Goal: Information Seeking & Learning: Find specific fact

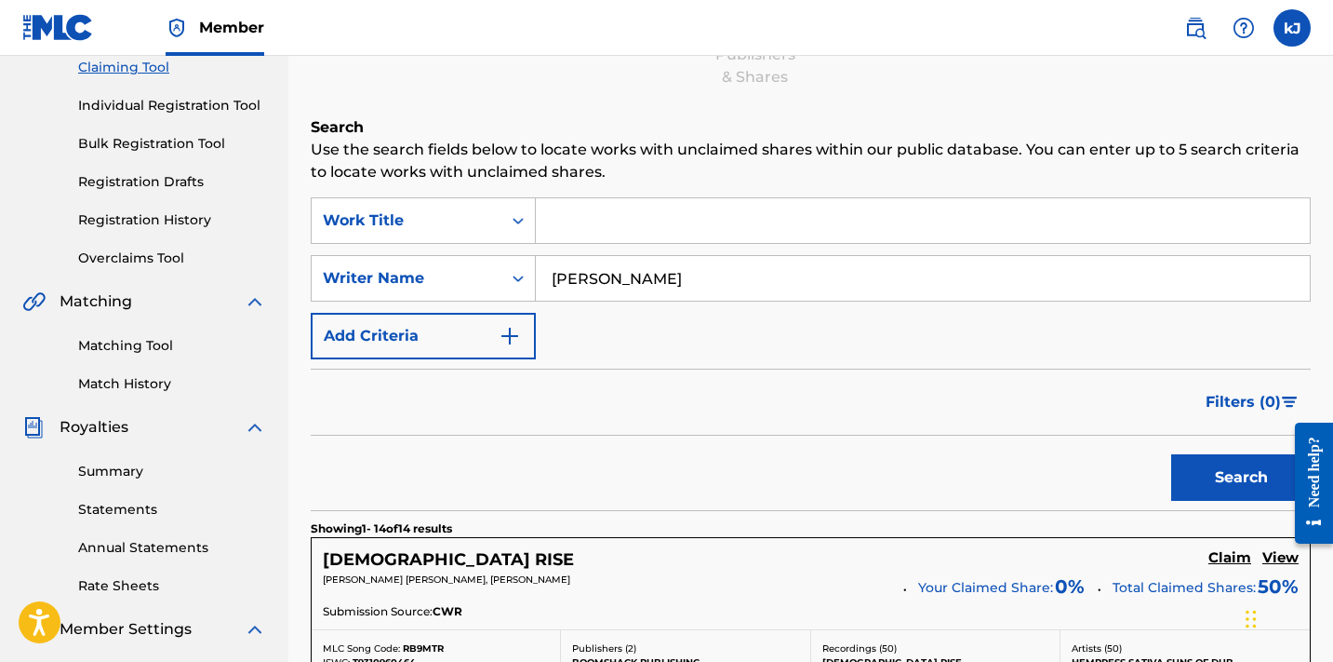
scroll to position [208, 0]
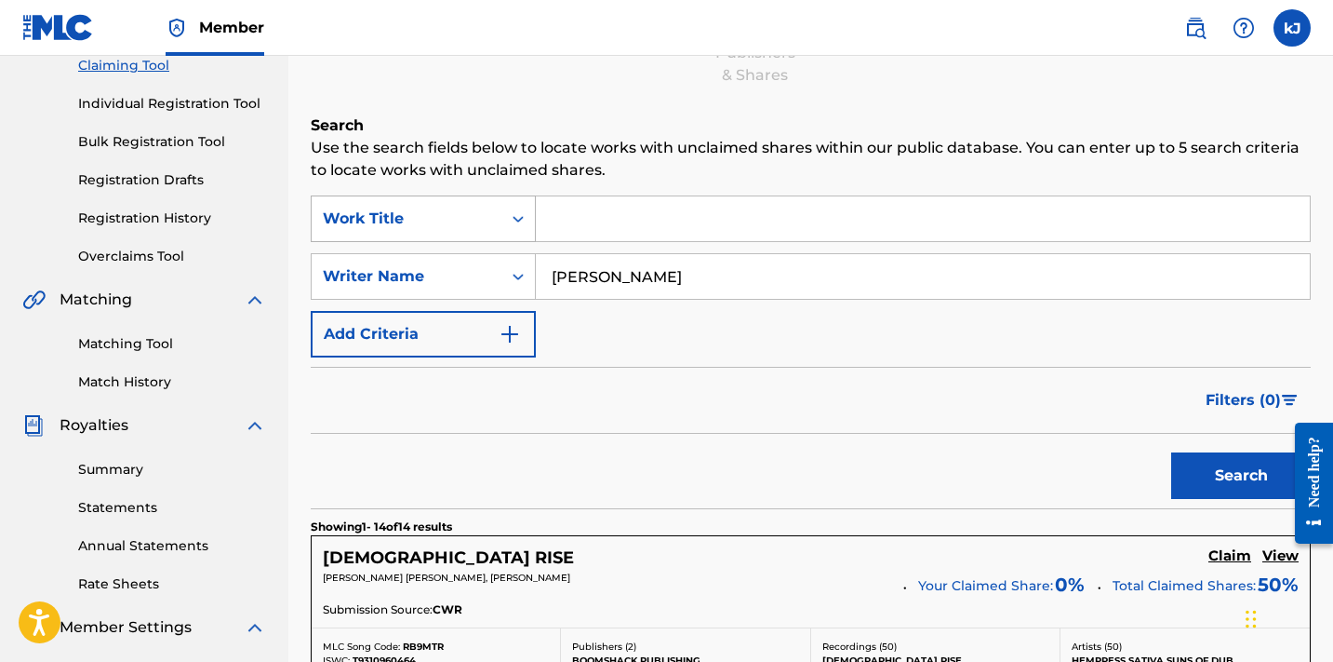
click at [523, 213] on icon "Search Form" at bounding box center [518, 218] width 19 height 19
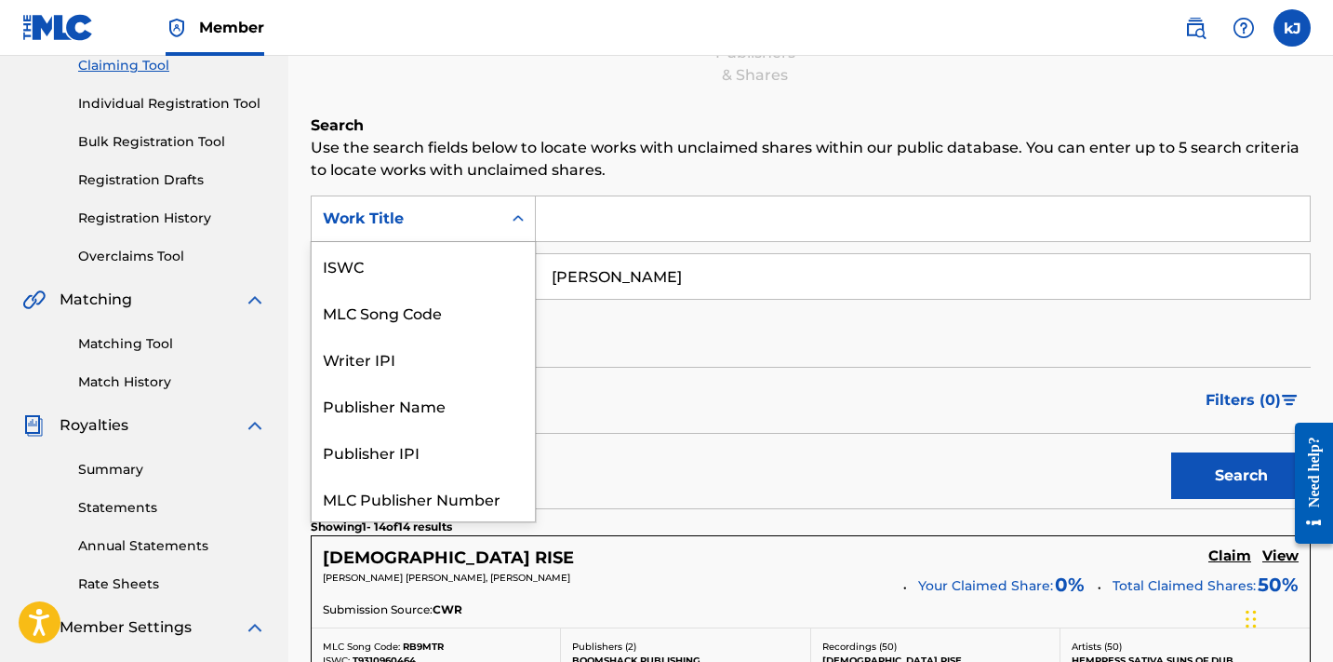
scroll to position [47, 0]
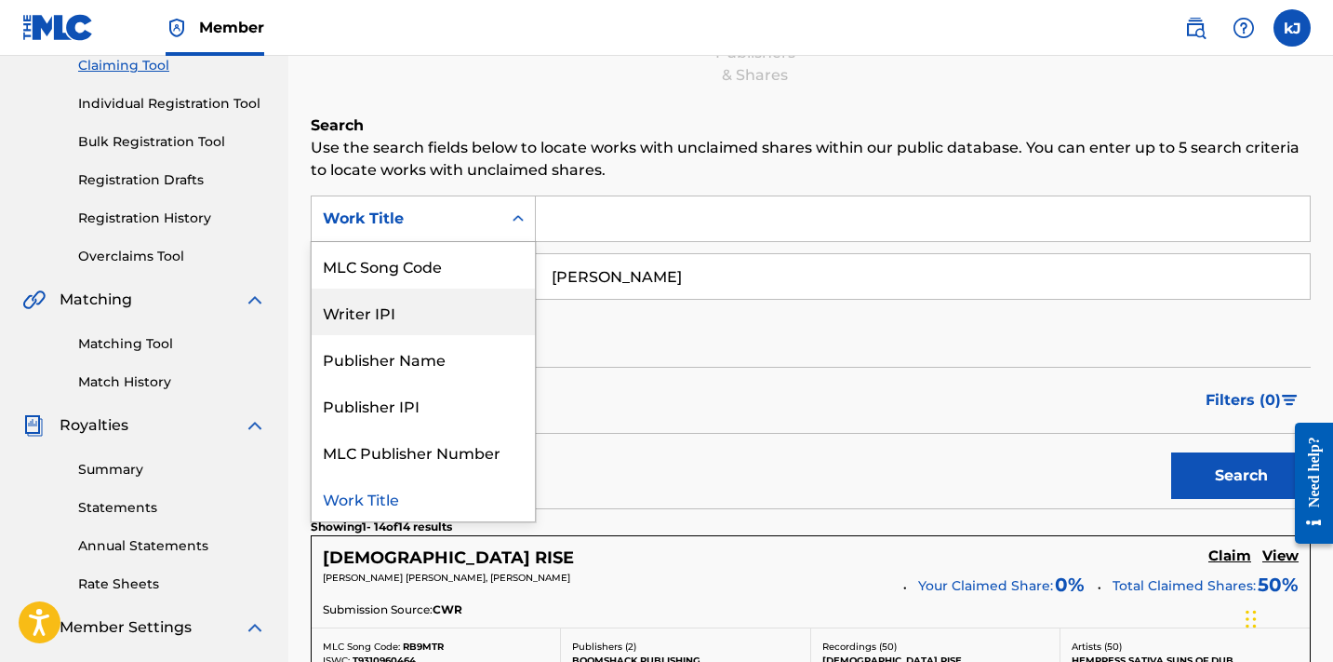
click at [441, 320] on div "Writer IPI" at bounding box center [423, 311] width 223 height 47
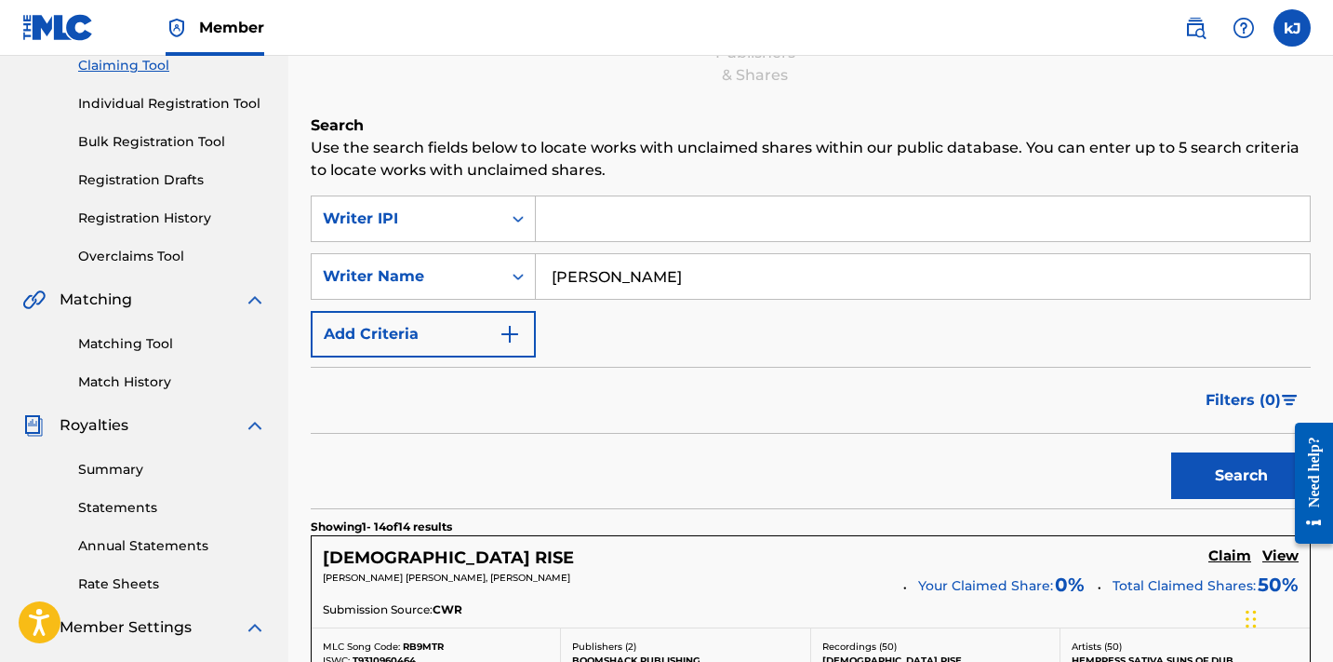
scroll to position [218, 0]
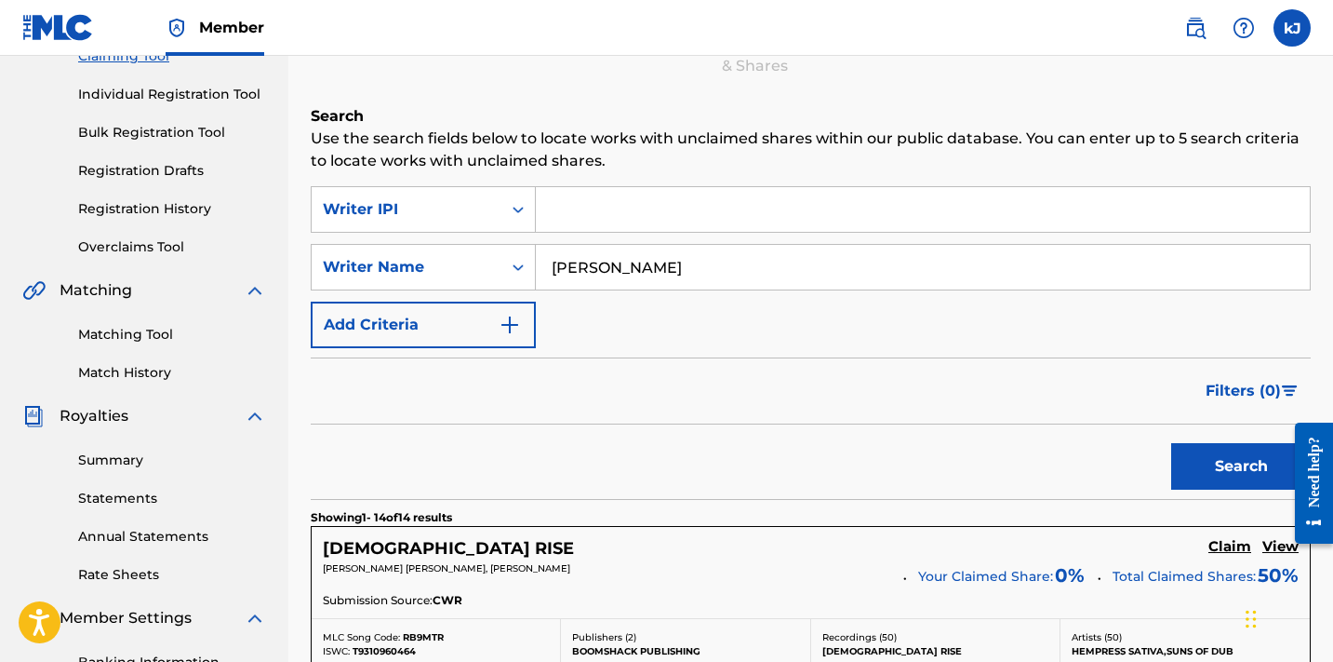
click at [1231, 468] on button "Search" at bounding box center [1241, 466] width 140 height 47
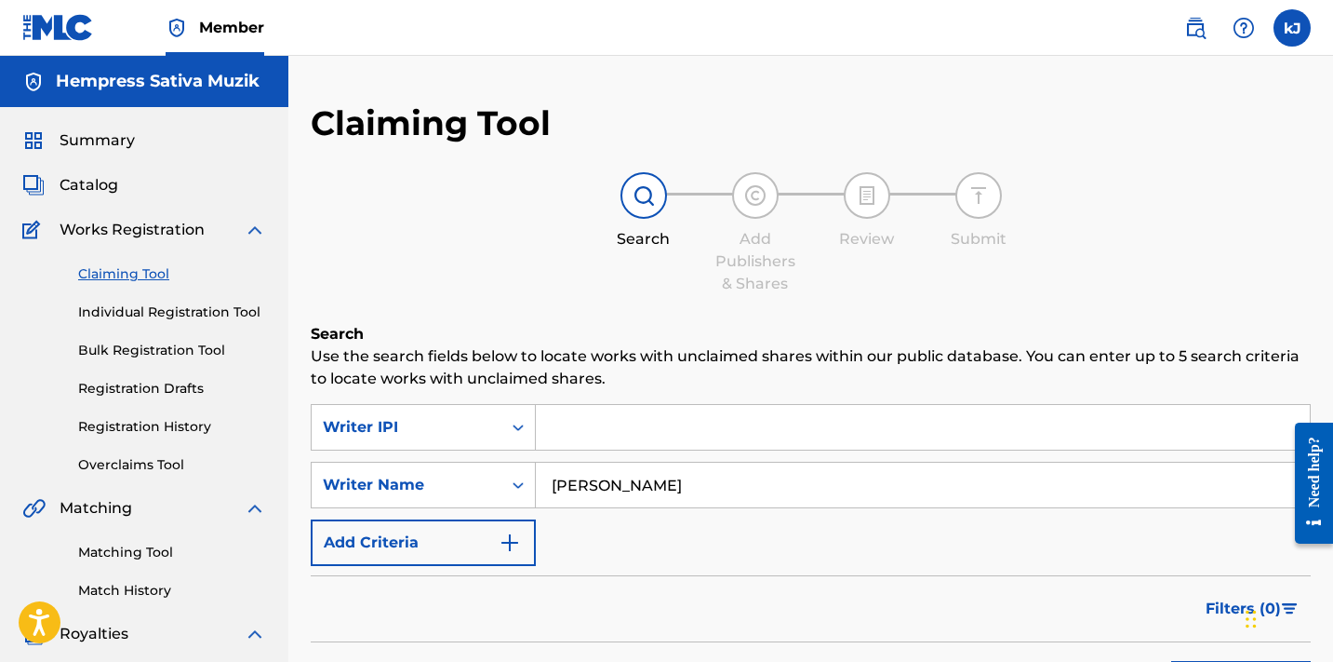
scroll to position [0, 0]
click at [1295, 17] on label at bounding box center [1292, 27] width 37 height 37
click at [1292, 28] on input "kJ [PERSON_NAME] [EMAIL_ADDRESS][DOMAIN_NAME] Notification Preferences Profile …" at bounding box center [1292, 28] width 0 height 0
click at [1116, 272] on div "Notification Preferences Profile Log out" at bounding box center [1194, 231] width 231 height 125
click at [1292, 28] on input "kJ [PERSON_NAME] [EMAIL_ADDRESS][DOMAIN_NAME] Notification Preferences Profile …" at bounding box center [1292, 28] width 0 height 0
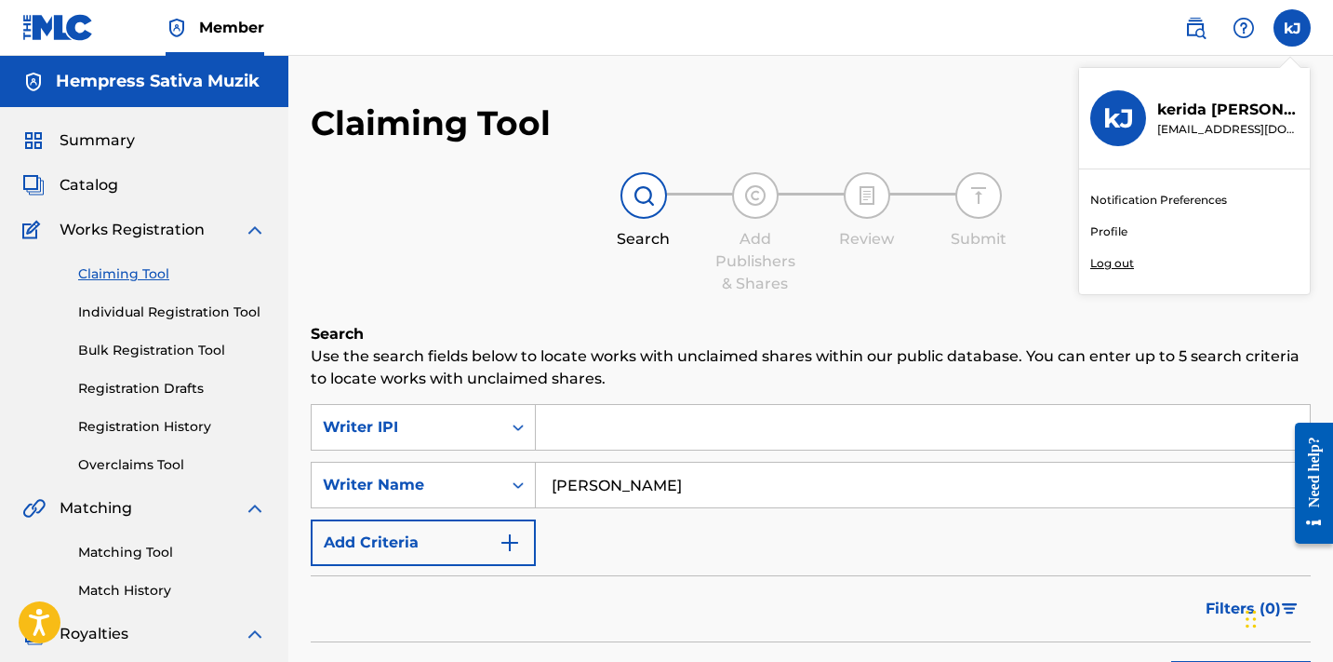
click at [1117, 263] on p "Log out" at bounding box center [1112, 263] width 44 height 17
click at [1292, 28] on input "kJ [PERSON_NAME] [EMAIL_ADDRESS][DOMAIN_NAME] Notification Preferences Profile …" at bounding box center [1292, 28] width 0 height 0
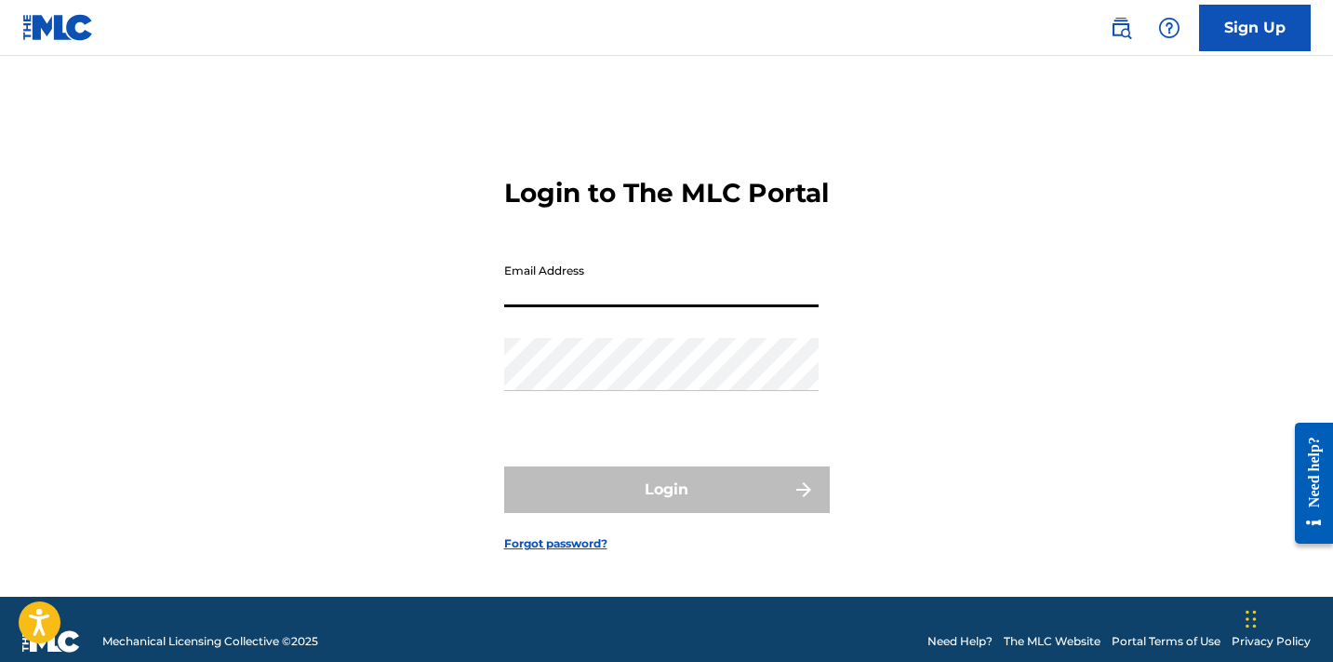
click at [804, 307] on input "Email Address" at bounding box center [661, 280] width 314 height 53
